Goal: Check status: Check status

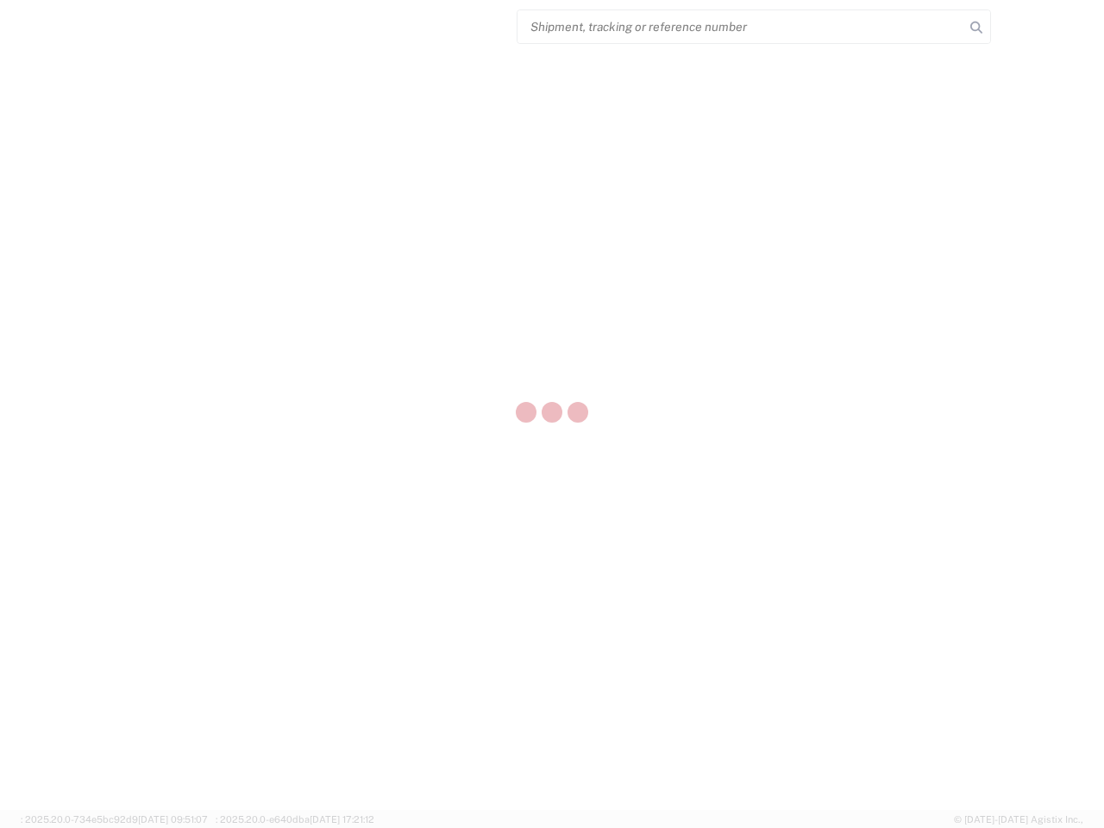
select select "US"
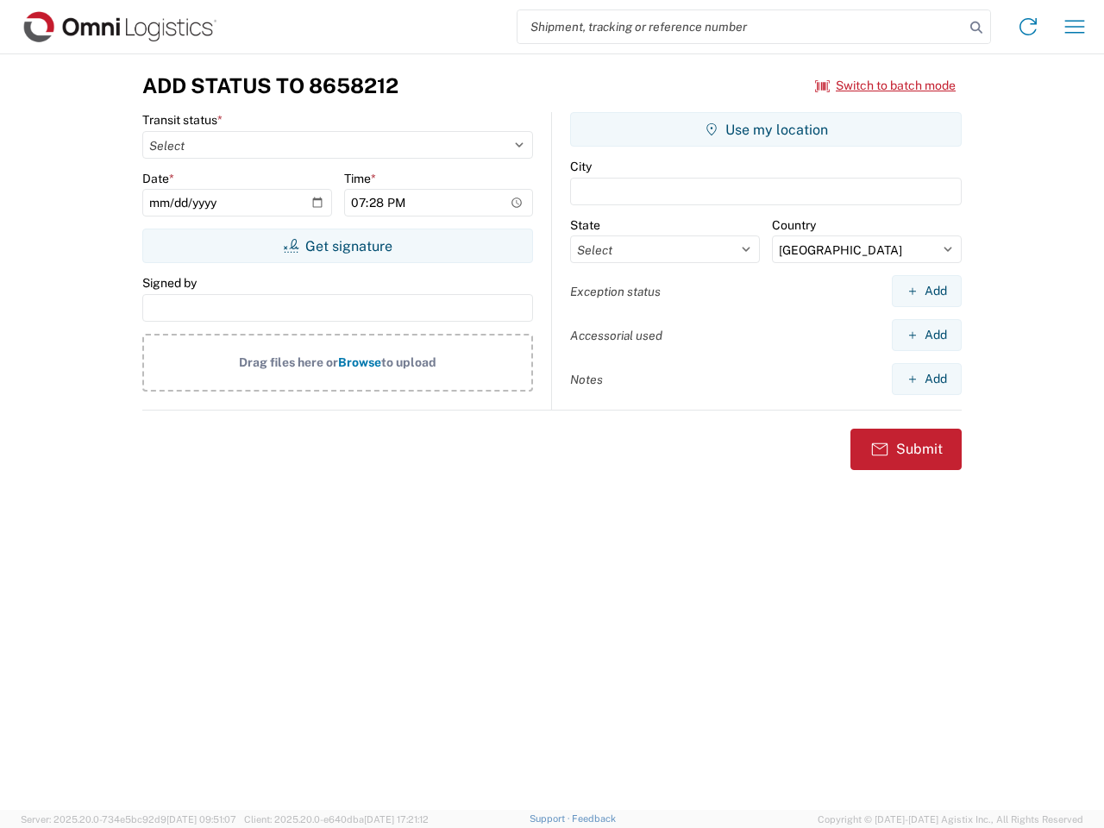
click at [741, 27] on input "search" at bounding box center [741, 26] width 447 height 33
click at [976, 28] on icon at bounding box center [976, 28] width 24 height 24
click at [1028, 27] on icon at bounding box center [1028, 27] width 28 height 28
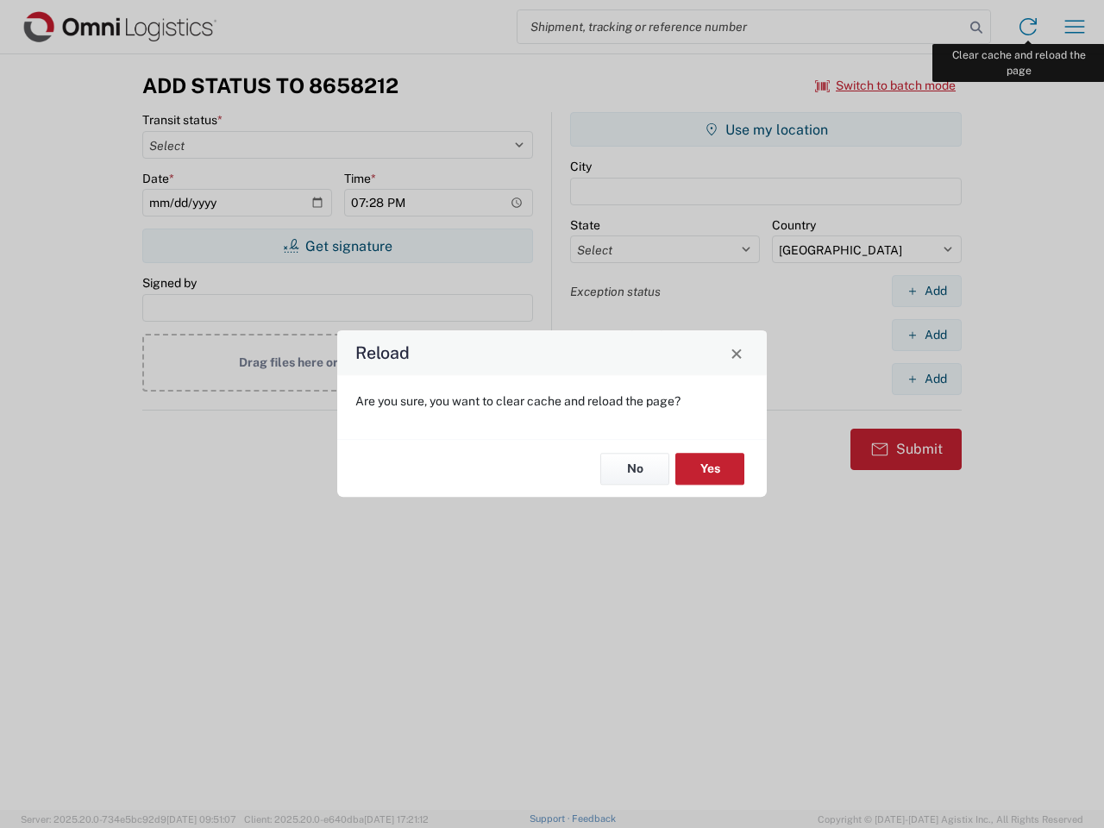
click at [1075, 27] on div "Reload Are you sure, you want to clear cache and reload the page? No Yes" at bounding box center [552, 414] width 1104 height 828
click at [886, 85] on div "Reload Are you sure, you want to clear cache and reload the page? No Yes" at bounding box center [552, 414] width 1104 height 828
click at [337, 246] on div "Reload Are you sure, you want to clear cache and reload the page? No Yes" at bounding box center [552, 414] width 1104 height 828
click at [766, 129] on div "Reload Are you sure, you want to clear cache and reload the page? No Yes" at bounding box center [552, 414] width 1104 height 828
click at [926, 291] on div "Reload Are you sure, you want to clear cache and reload the page? No Yes" at bounding box center [552, 414] width 1104 height 828
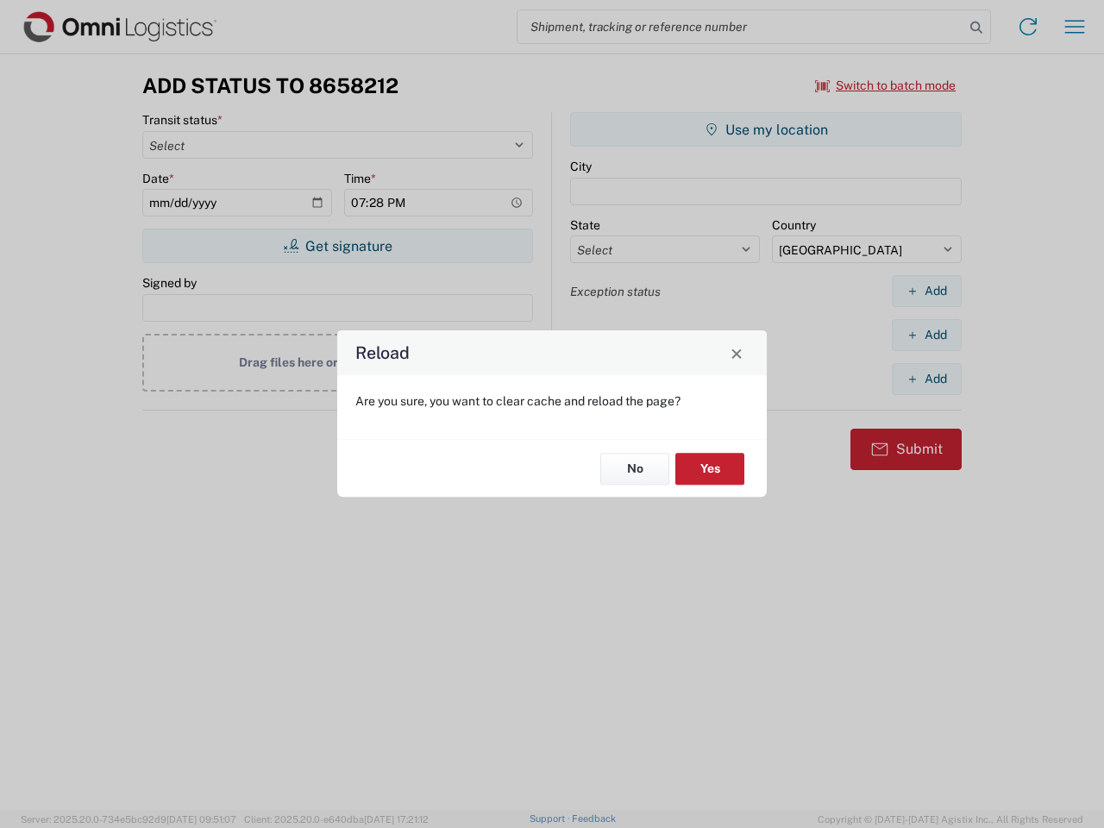
click at [926, 335] on div "Reload Are you sure, you want to clear cache and reload the page? No Yes" at bounding box center [552, 414] width 1104 height 828
click at [926, 379] on div "Reload Are you sure, you want to clear cache and reload the page? No Yes" at bounding box center [552, 414] width 1104 height 828
